Goal: Task Accomplishment & Management: Use online tool/utility

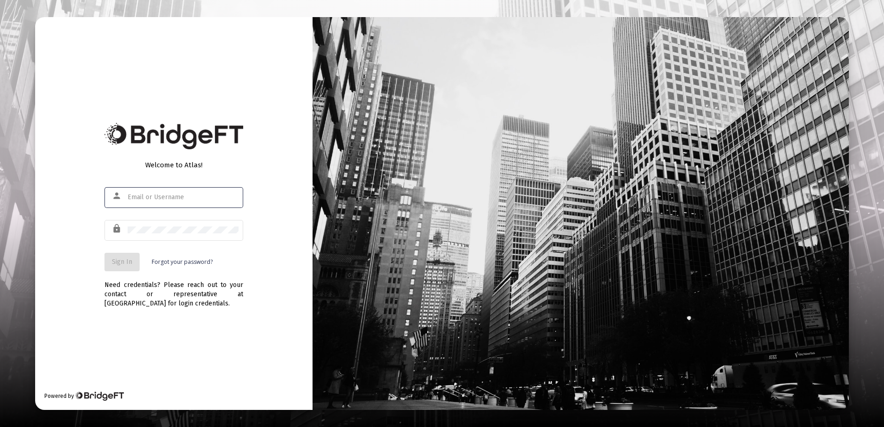
type input "[PERSON_NAME][EMAIL_ADDRESS][DOMAIN_NAME]"
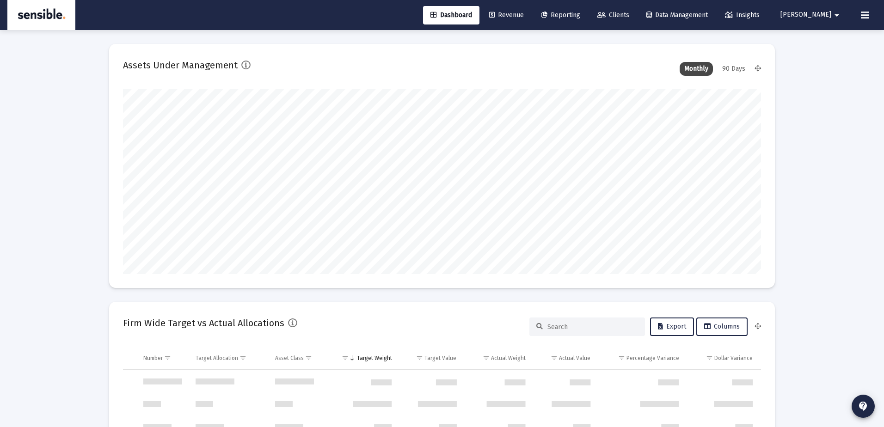
type input "[DATE]"
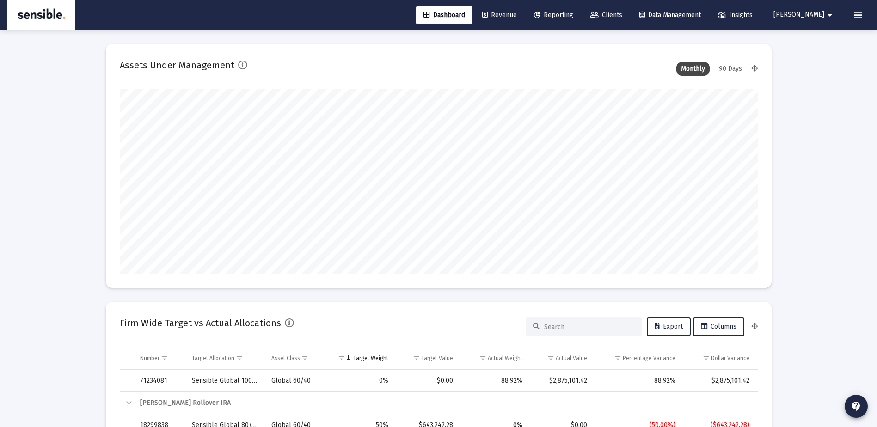
scroll to position [185, 343]
type input "[PERSON_NAME][EMAIL_ADDRESS][DOMAIN_NAME]"
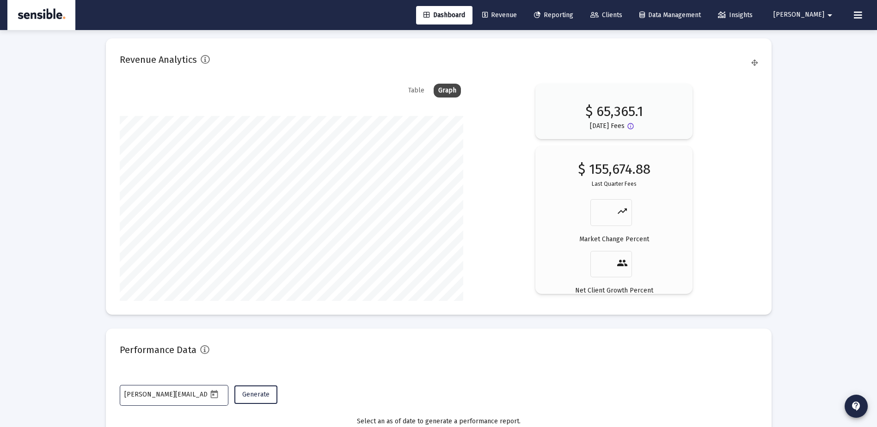
scroll to position [1552, 0]
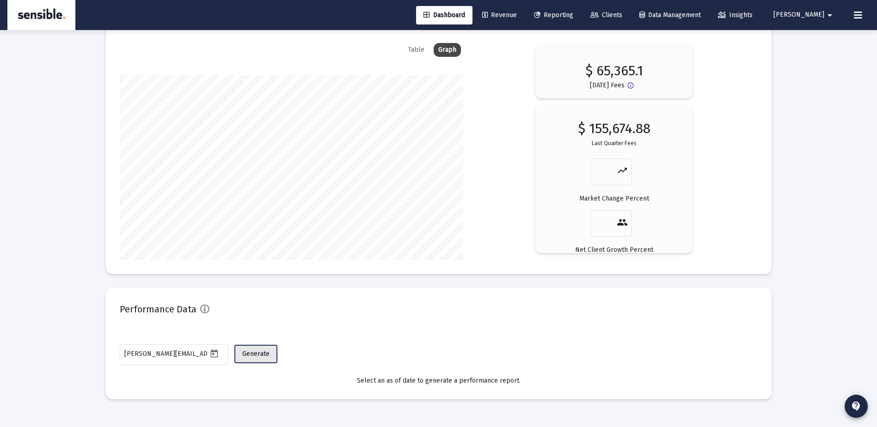
click at [250, 358] on button "Generate" at bounding box center [255, 354] width 43 height 18
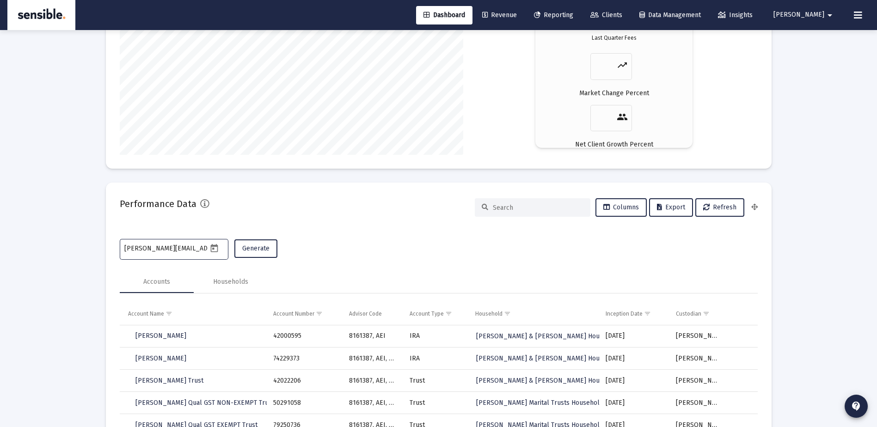
scroll to position [1658, 0]
click at [672, 204] on span "Export" at bounding box center [671, 207] width 28 height 8
click at [232, 278] on div "Households" at bounding box center [230, 281] width 35 height 9
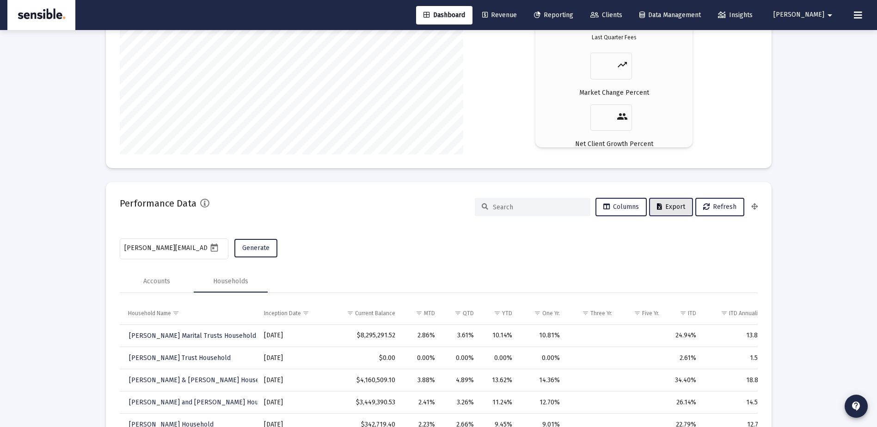
click at [670, 203] on span "Export" at bounding box center [671, 207] width 28 height 8
